Goal: Task Accomplishment & Management: Manage account settings

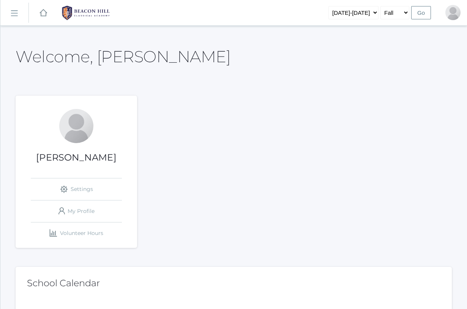
click at [14, 13] on rect at bounding box center [14, 13] width 12 height 12
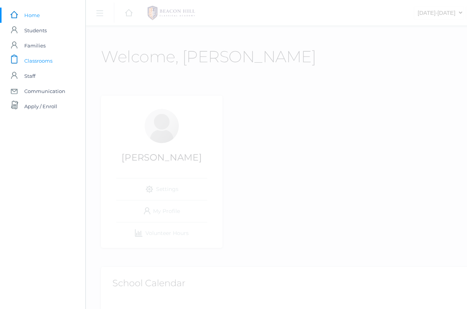
click at [39, 63] on span "Classrooms" at bounding box center [38, 60] width 28 height 15
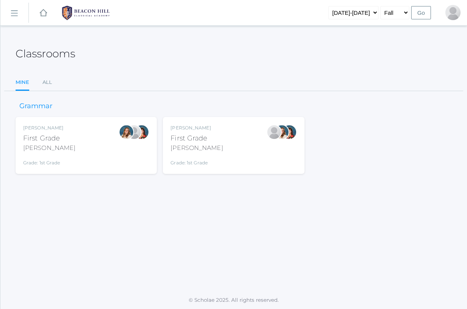
click at [211, 146] on div "Jaimie Watson First Grade Watson Grade: 1st Grade 01LA" at bounding box center [233, 145] width 126 height 42
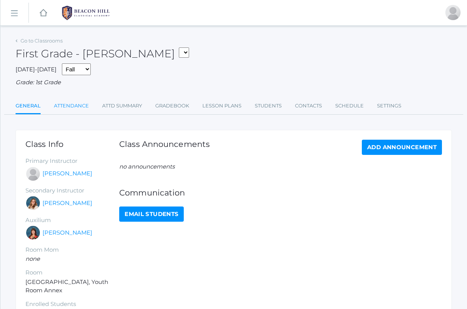
click at [74, 101] on link "Attendance" at bounding box center [71, 105] width 35 height 15
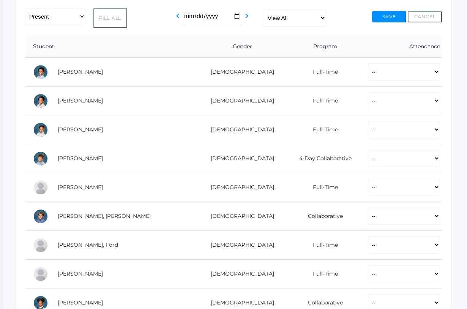
scroll to position [138, 0]
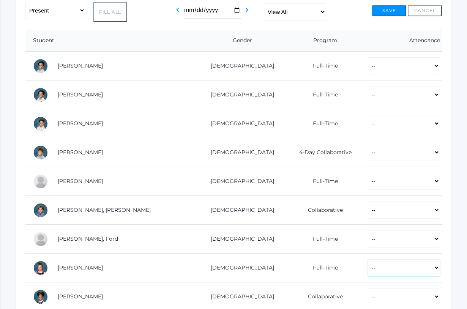
select select "AU"
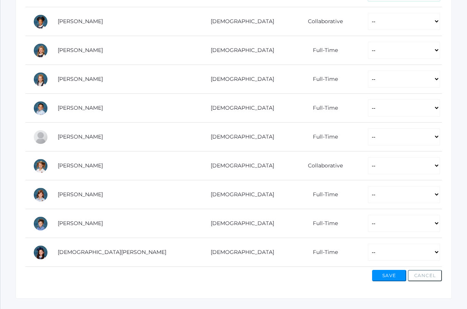
scroll to position [418, 0]
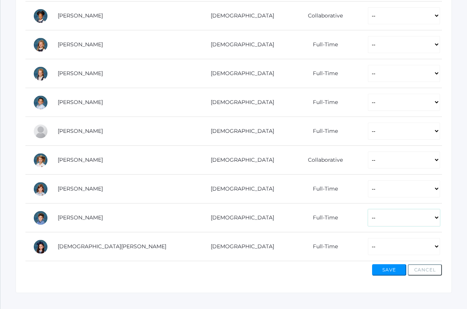
select select "AE"
click at [389, 266] on button "Save" at bounding box center [389, 269] width 34 height 11
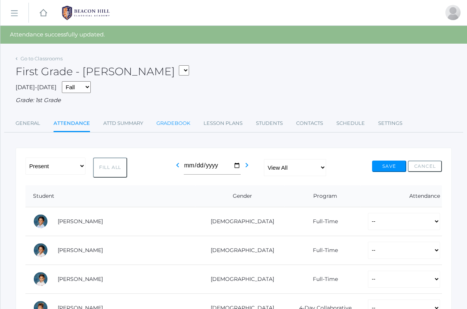
click at [164, 118] on link "Gradebook" at bounding box center [173, 123] width 34 height 15
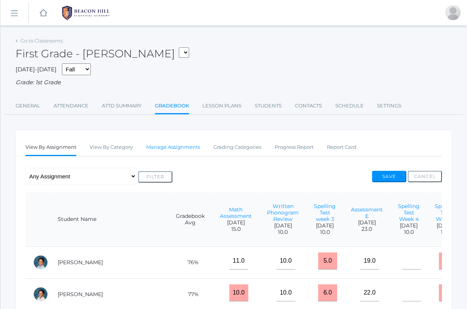
click at [168, 141] on link "Manage Assignments" at bounding box center [173, 147] width 54 height 15
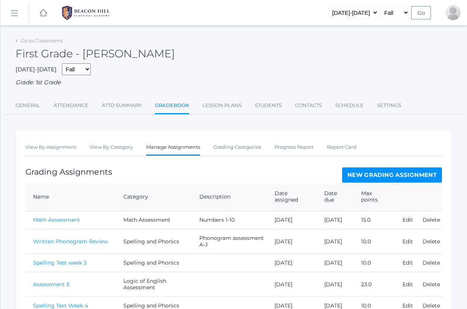
click at [367, 171] on link "New Grading Assignment" at bounding box center [392, 174] width 100 height 15
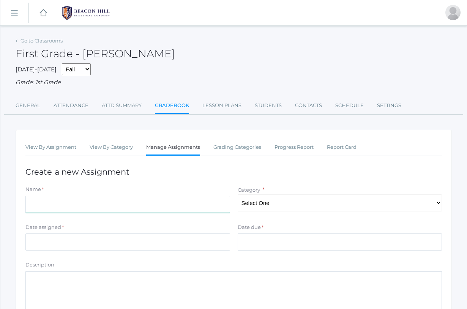
click at [34, 196] on input "Name" at bounding box center [127, 204] width 204 height 17
type input "p"
type input "written phonogram review"
select select "1059"
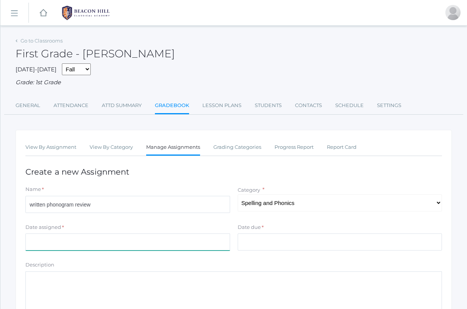
click at [30, 235] on input "Date assigned" at bounding box center [127, 241] width 204 height 17
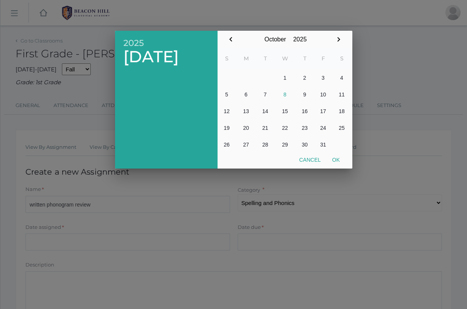
click at [243, 113] on button "13" at bounding box center [246, 111] width 20 height 17
click at [336, 159] on button "Ok" at bounding box center [335, 160] width 19 height 14
type input "[DATE]"
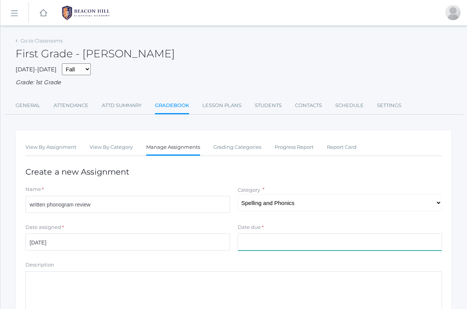
click at [253, 241] on input "Date due" at bounding box center [339, 241] width 204 height 17
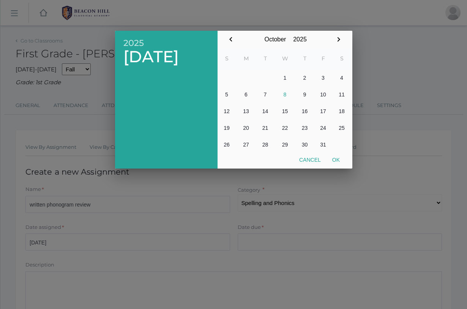
click at [247, 110] on button "13" at bounding box center [246, 111] width 20 height 17
click at [334, 162] on button "Ok" at bounding box center [335, 160] width 19 height 14
type input "[DATE]"
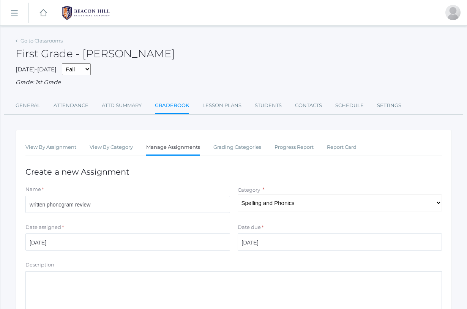
click at [32, 275] on textarea "Description" at bounding box center [233, 292] width 416 height 42
click at [65, 255] on form "Name * written phonogram review Category * Select One Spelling and Phonics Math…" at bounding box center [233, 277] width 416 height 185
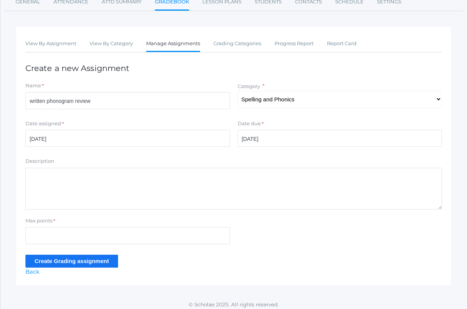
scroll to position [103, 0]
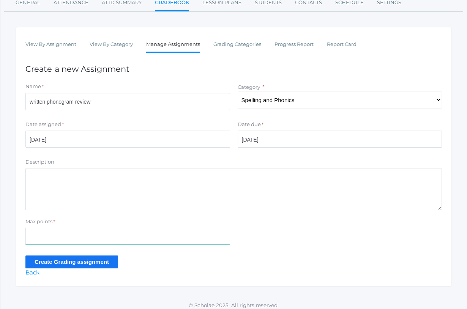
click at [33, 234] on input "Max points" at bounding box center [127, 236] width 204 height 17
type input "16"
click at [51, 258] on input "Create Grading assignment" at bounding box center [71, 261] width 93 height 13
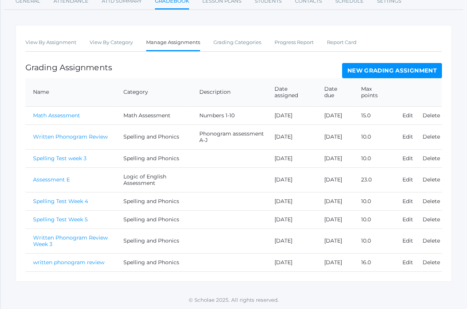
scroll to position [151, 0]
click at [68, 259] on link "written phonogram review" at bounding box center [68, 262] width 71 height 7
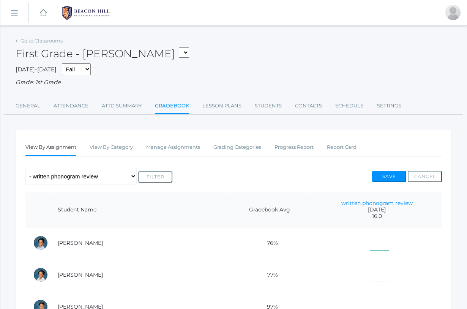
click at [370, 242] on input"] "text" at bounding box center [379, 241] width 19 height 17
click at [370, 272] on input"] "text" at bounding box center [379, 273] width 19 height 17
type input"] "14"
click at [370, 300] on input"] "text" at bounding box center [379, 305] width 19 height 17
click at [393, 276] on td "14" at bounding box center [376, 275] width 130 height 32
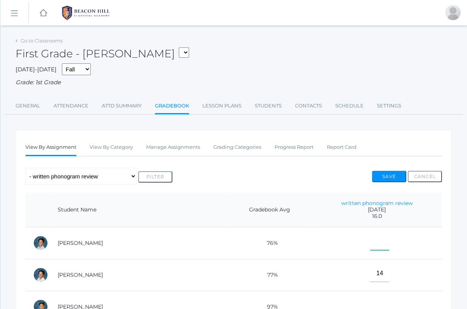
click at [370, 243] on input"] "text" at bounding box center [379, 241] width 19 height 17
click at [394, 276] on td "14" at bounding box center [376, 275] width 130 height 32
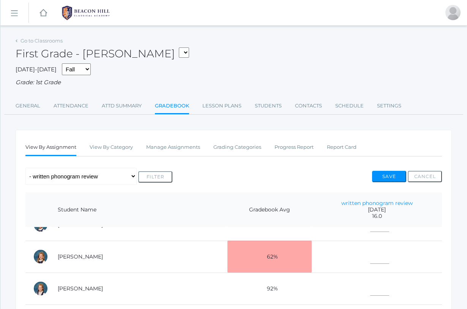
scroll to position [273, 0]
click at [336, 285] on td at bounding box center [376, 288] width 130 height 32
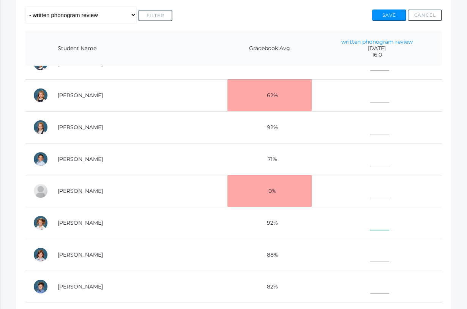
click at [370, 223] on input"] "text" at bounding box center [379, 221] width 19 height 17
type input"] "16"
click at [338, 190] on td at bounding box center [376, 191] width 130 height 32
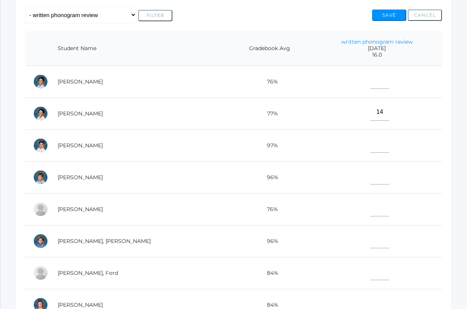
scroll to position [0, 0]
click at [370, 84] on input"] "text" at bounding box center [379, 80] width 19 height 17
type input"] "15"
click at [334, 206] on td at bounding box center [376, 209] width 130 height 32
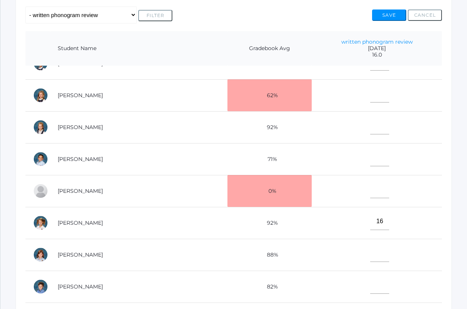
scroll to position [273, 0]
click at [370, 250] on input"] "text" at bounding box center [379, 253] width 19 height 17
type input"] "15"
click at [324, 256] on td "15" at bounding box center [376, 255] width 130 height 32
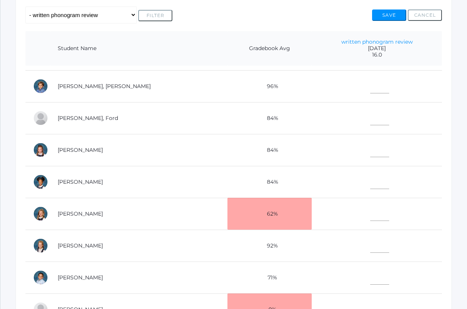
scroll to position [151, 0]
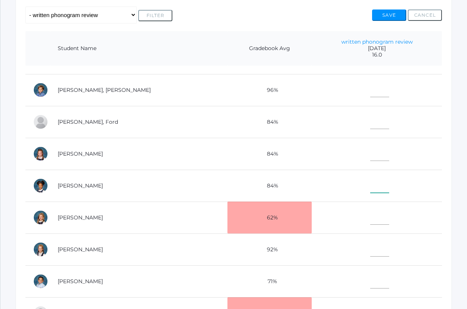
click at [370, 184] on input"] "text" at bounding box center [379, 184] width 19 height 17
type input"] "13"
click at [340, 242] on td at bounding box center [376, 249] width 130 height 32
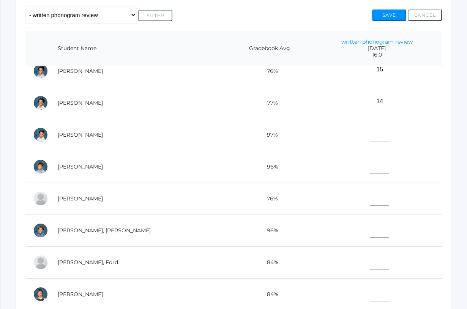
scroll to position [6, 0]
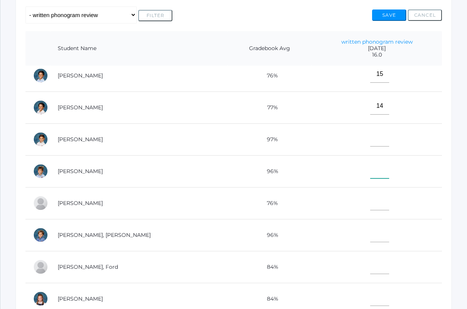
click at [370, 171] on input"] "text" at bounding box center [379, 169] width 19 height 17
type input"] "16"
click at [354, 200] on td at bounding box center [376, 203] width 130 height 32
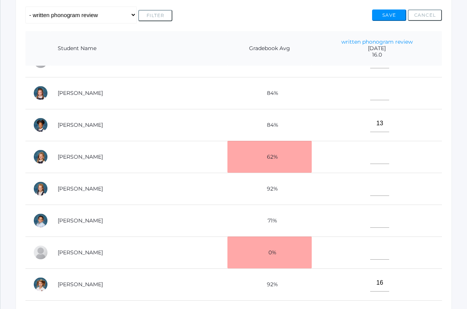
scroll to position [216, 0]
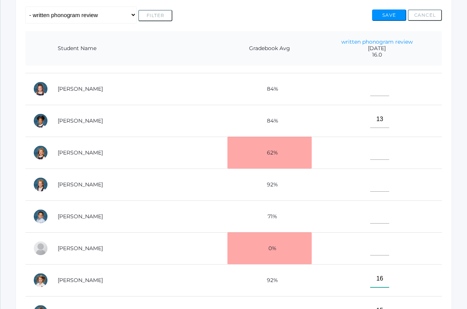
click at [370, 277] on input"] "16" at bounding box center [379, 278] width 19 height 17
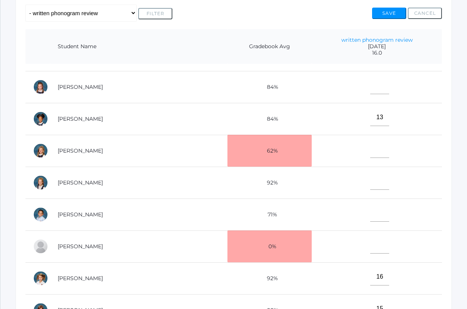
scroll to position [273, 0]
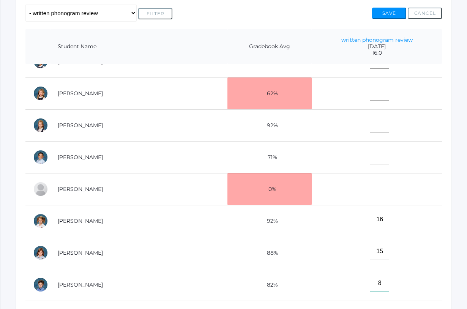
type input"] "8"
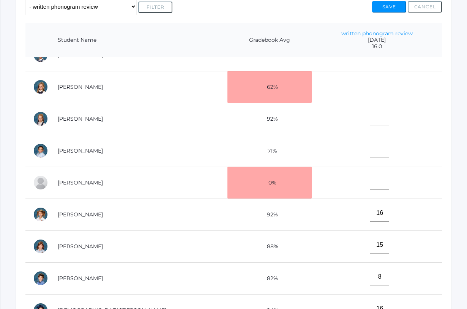
type input"] "16"
click at [154, 118] on td "[PERSON_NAME]" at bounding box center [138, 119] width 177 height 32
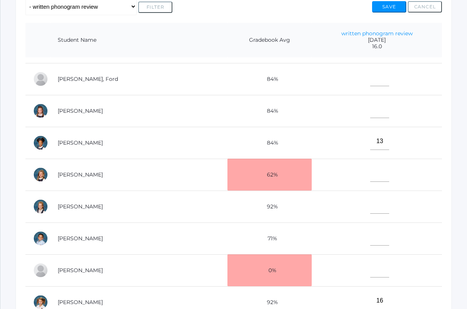
scroll to position [143, 0]
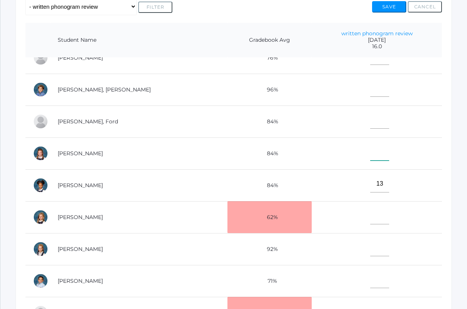
click at [370, 150] on input"] "text" at bounding box center [379, 151] width 19 height 17
type input"] "16"
click at [370, 284] on input"] "text" at bounding box center [379, 279] width 19 height 17
type input"] "15"
click at [370, 215] on input"] "text" at bounding box center [379, 215] width 19 height 17
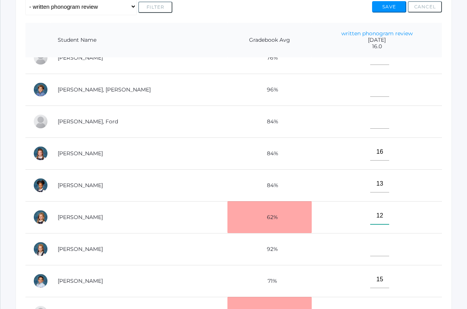
type input"] "12"
click at [161, 111] on td "[PERSON_NAME], Ford" at bounding box center [138, 121] width 177 height 32
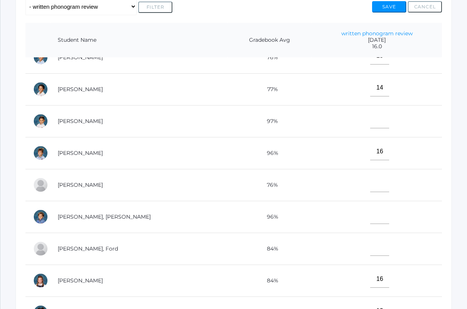
scroll to position [15, 0]
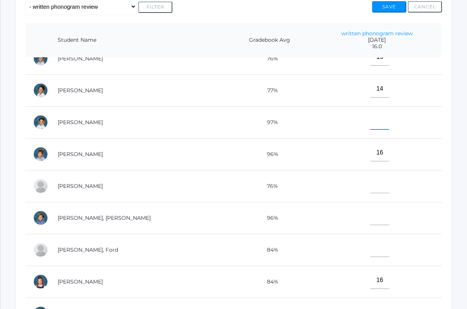
click at [370, 122] on input"] "text" at bounding box center [379, 120] width 19 height 17
type input"] "16"
click at [227, 156] on td "96%" at bounding box center [269, 154] width 84 height 32
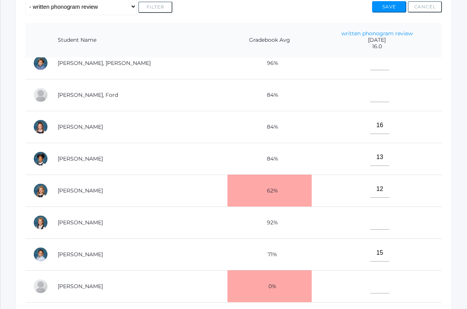
scroll to position [170, 0]
click at [370, 221] on input"] "text" at bounding box center [379, 220] width 19 height 17
type input"] "16"
click at [176, 95] on td "[PERSON_NAME], Ford" at bounding box center [138, 95] width 177 height 32
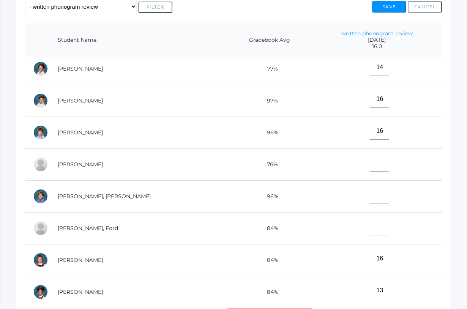
scroll to position [33, 0]
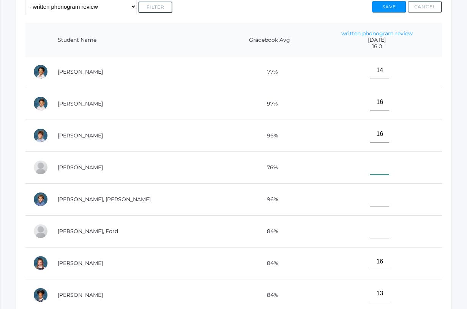
click at [370, 166] on input"] "text" at bounding box center [379, 165] width 19 height 17
type input"] "14"
click at [371, 201] on input"] "text" at bounding box center [379, 197] width 19 height 17
type input"] "16"
click at [370, 230] on input"] "text" at bounding box center [379, 229] width 19 height 17
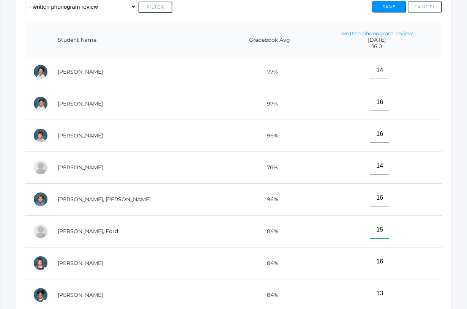
type input"] "15"
click at [314, 219] on td "15" at bounding box center [376, 231] width 130 height 32
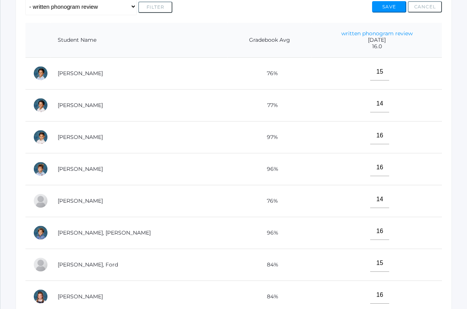
scroll to position [0, 0]
click at [388, 5] on button "Save" at bounding box center [389, 6] width 34 height 11
